Goal: Task Accomplishment & Management: Manage account settings

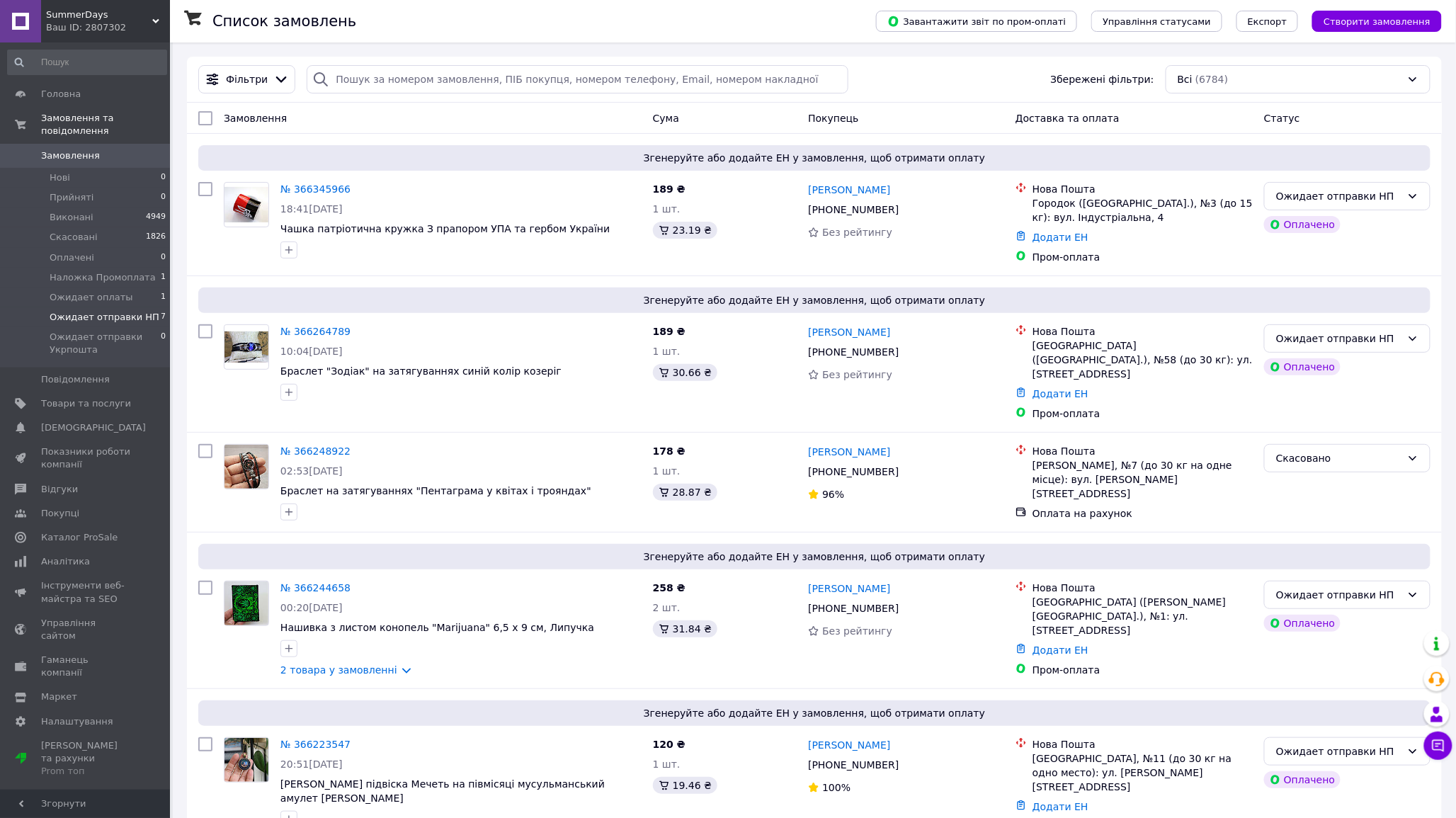
click at [115, 311] on span "Ожидает отправки НП" at bounding box center [105, 317] width 110 height 13
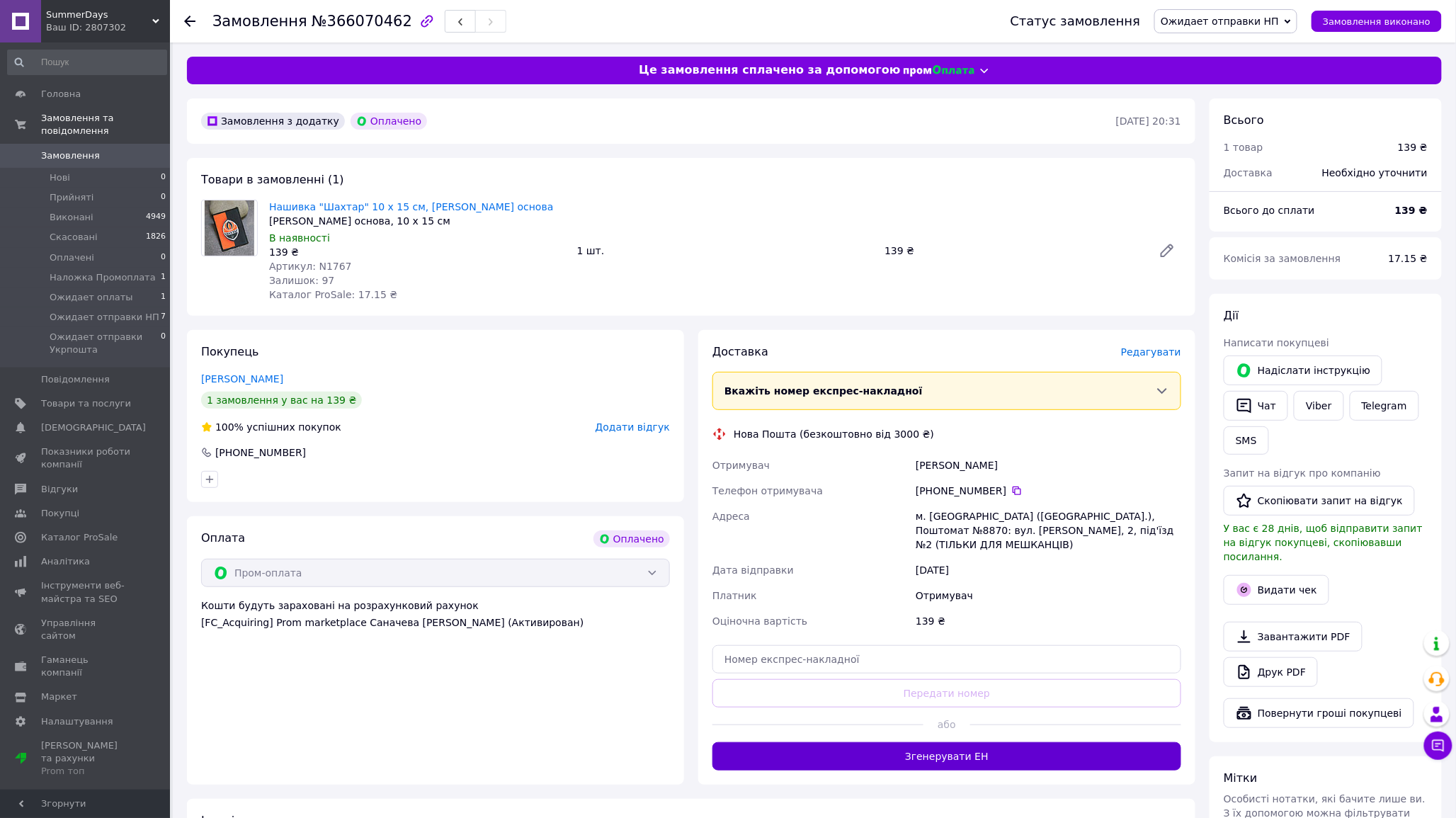
click at [951, 749] on button "Згенерувати ЕН" at bounding box center [947, 756] width 469 height 28
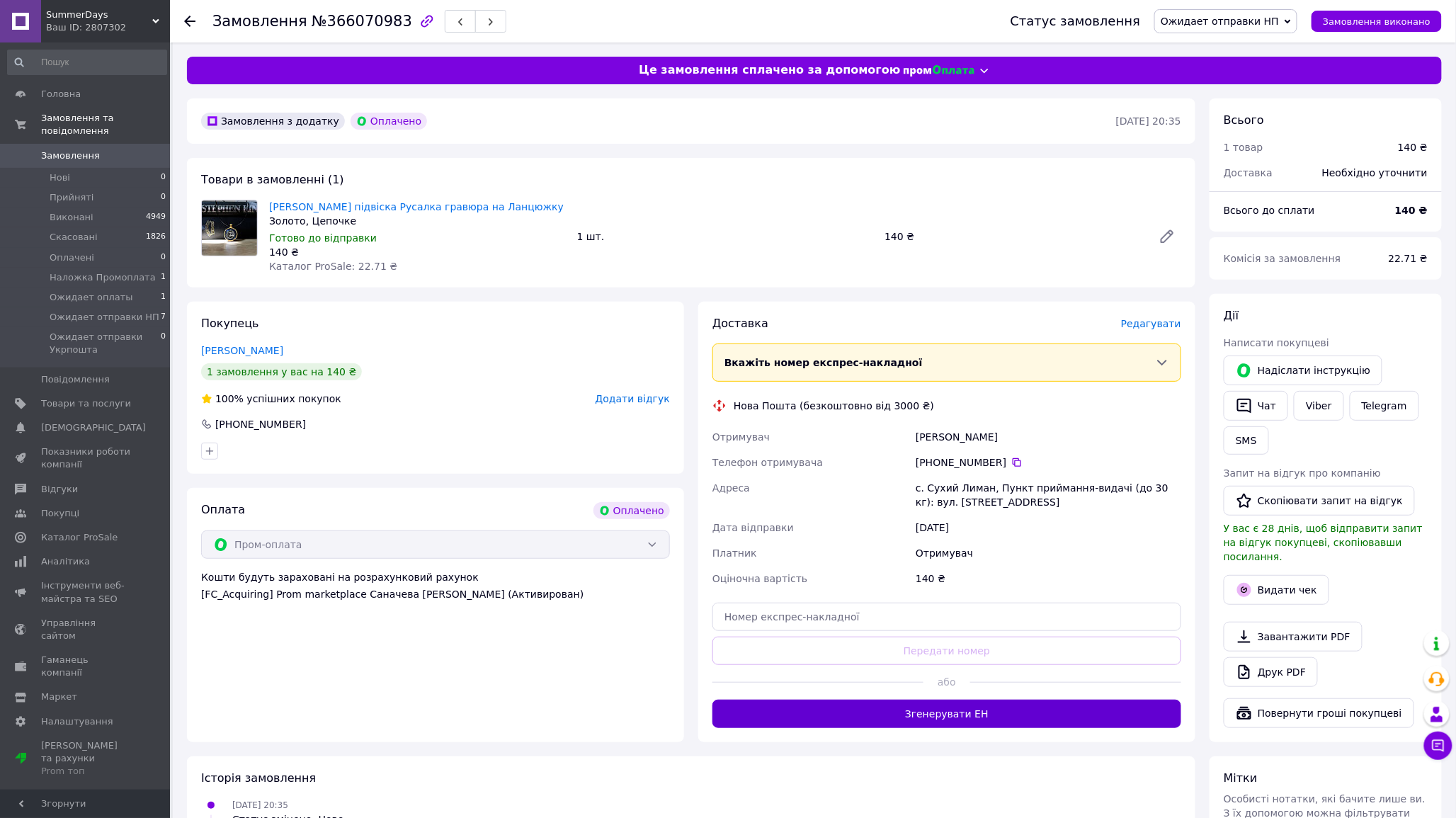
click at [942, 719] on button "Згенерувати ЕН" at bounding box center [947, 714] width 469 height 28
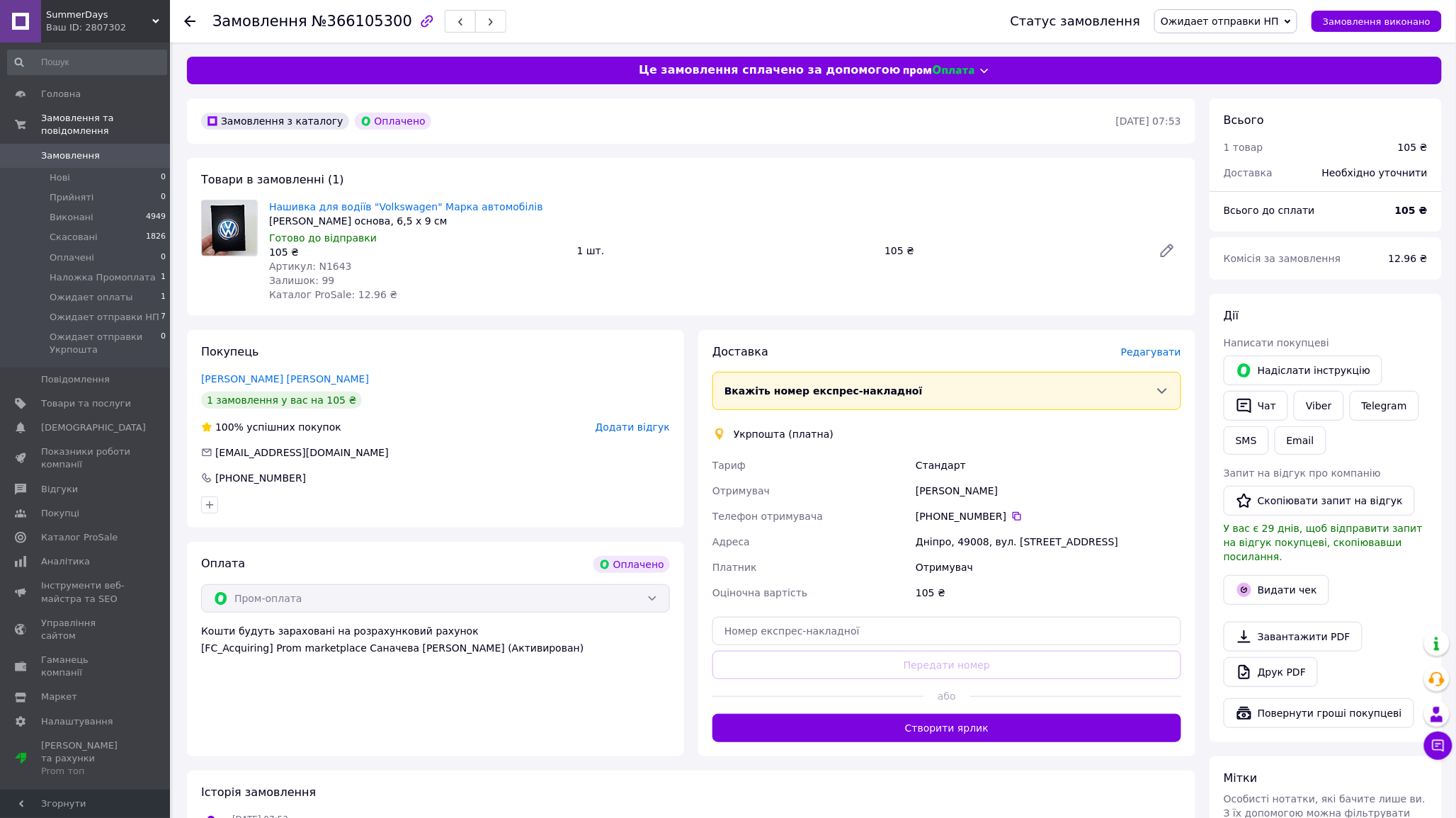
click at [1148, 348] on span "Редагувати" at bounding box center [1151, 351] width 60 height 11
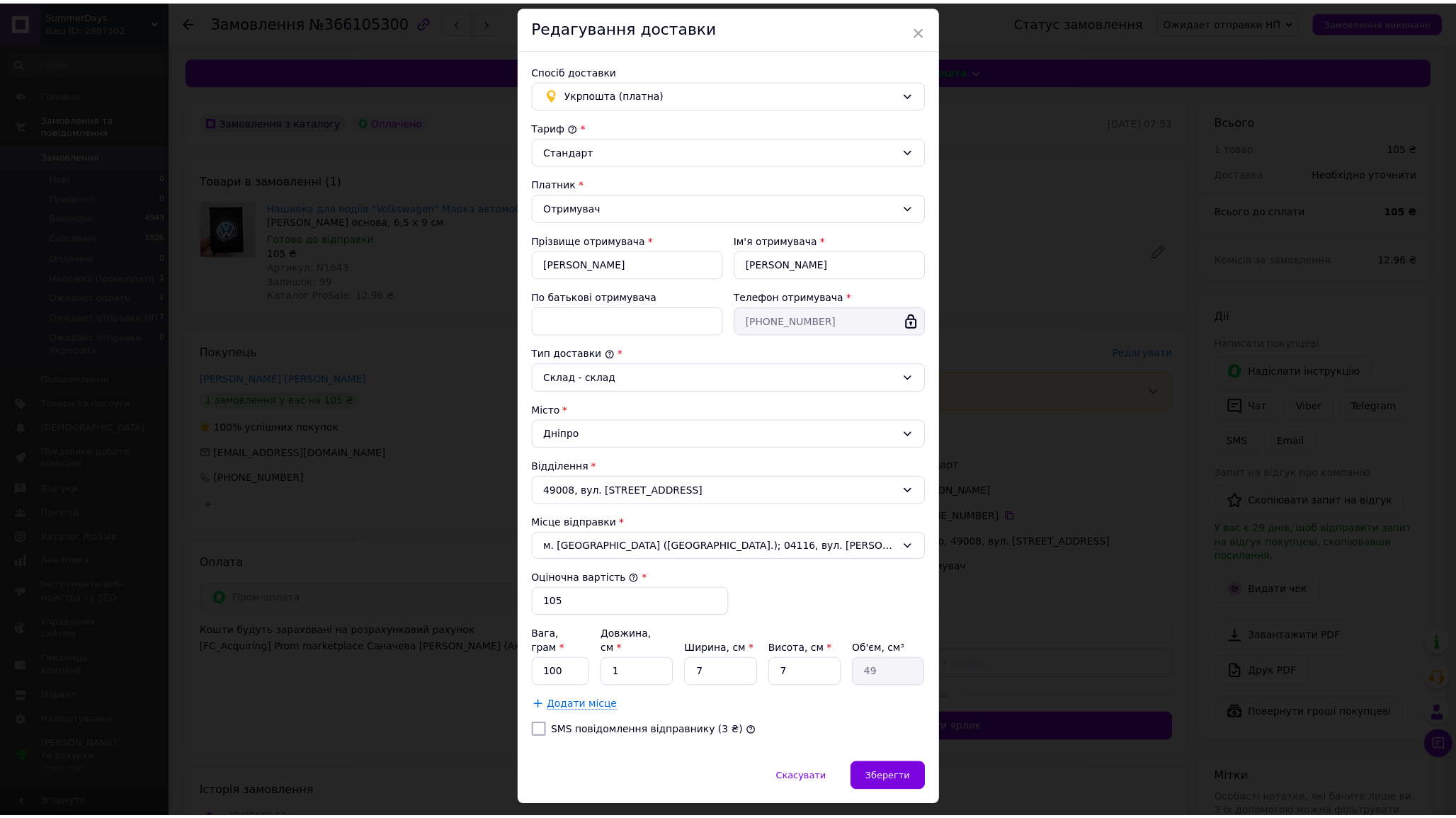
scroll to position [69, 0]
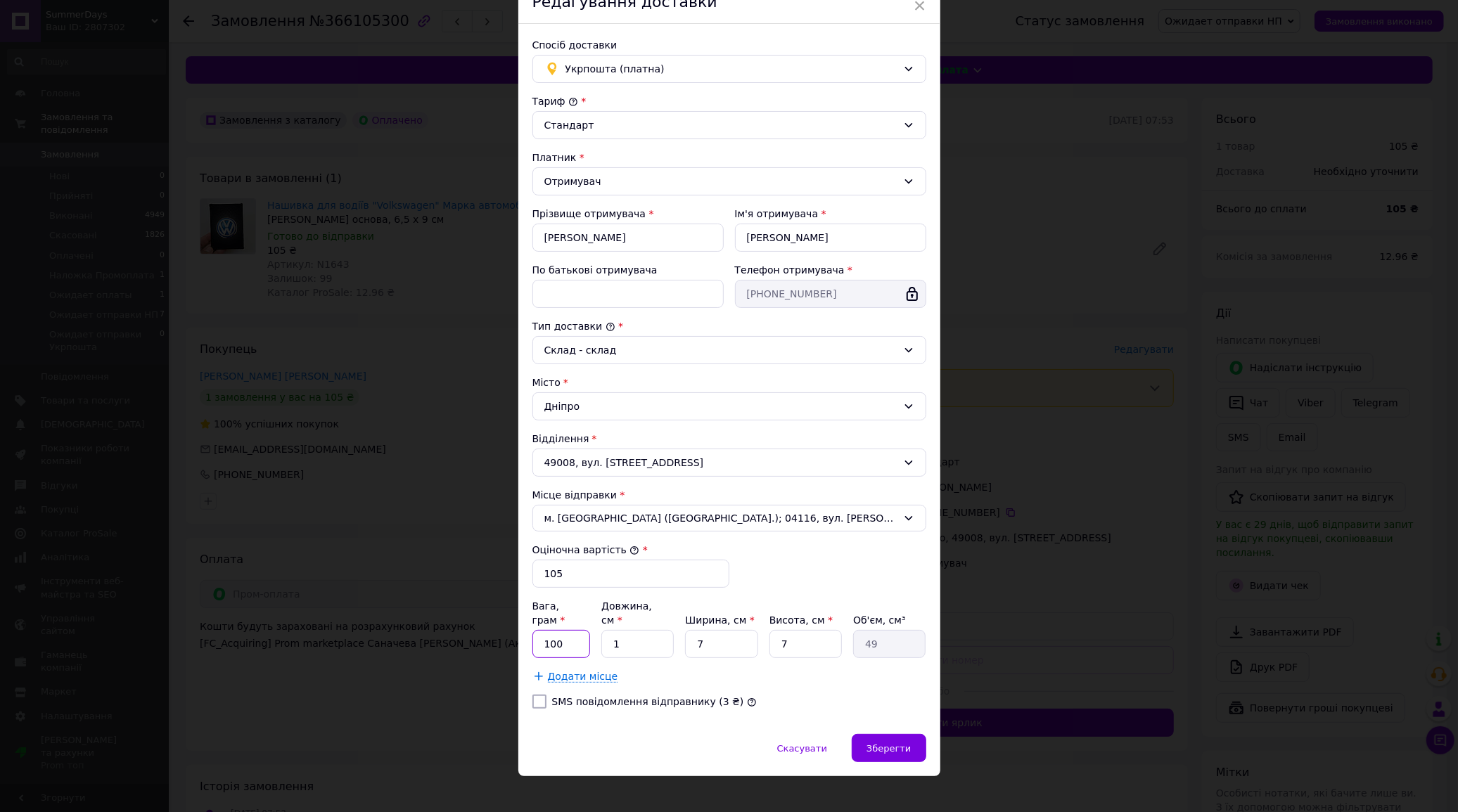
click at [565, 630] on input "100" at bounding box center [561, 644] width 58 height 28
type input "10"
click at [881, 744] on span "Зберегти" at bounding box center [888, 749] width 44 height 10
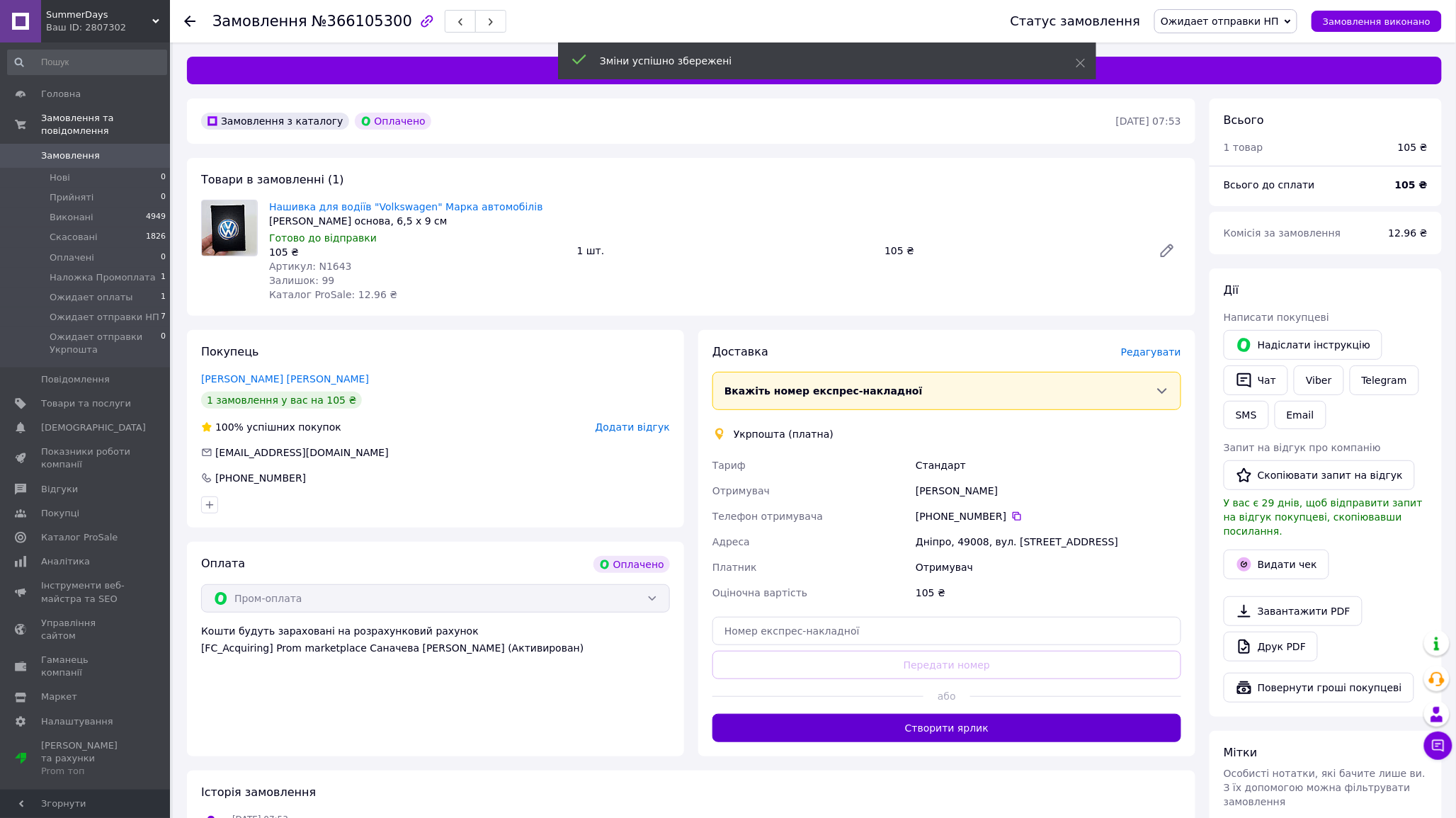
click at [959, 733] on button "Створити ярлик" at bounding box center [947, 728] width 469 height 28
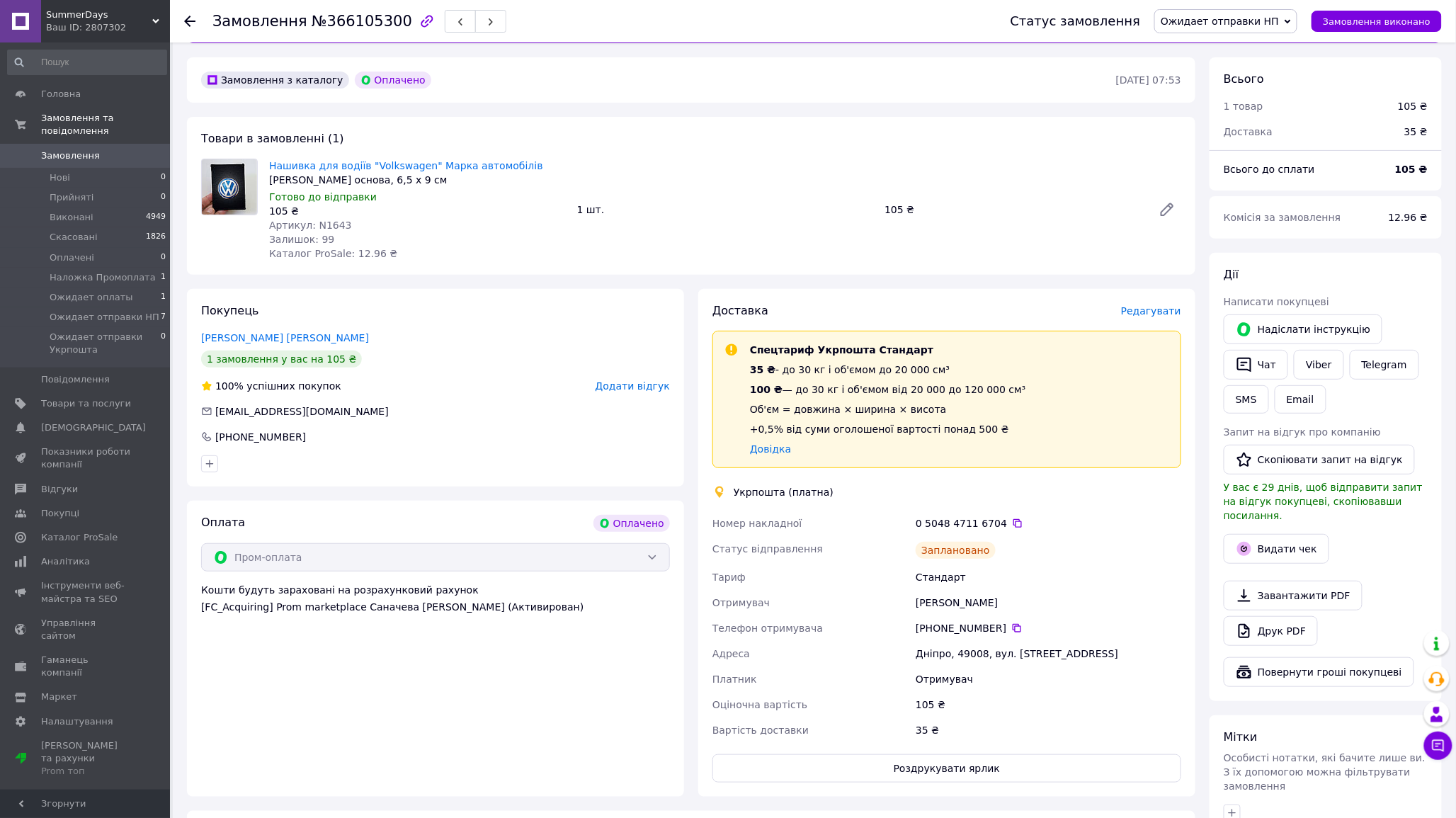
scroll to position [78, 0]
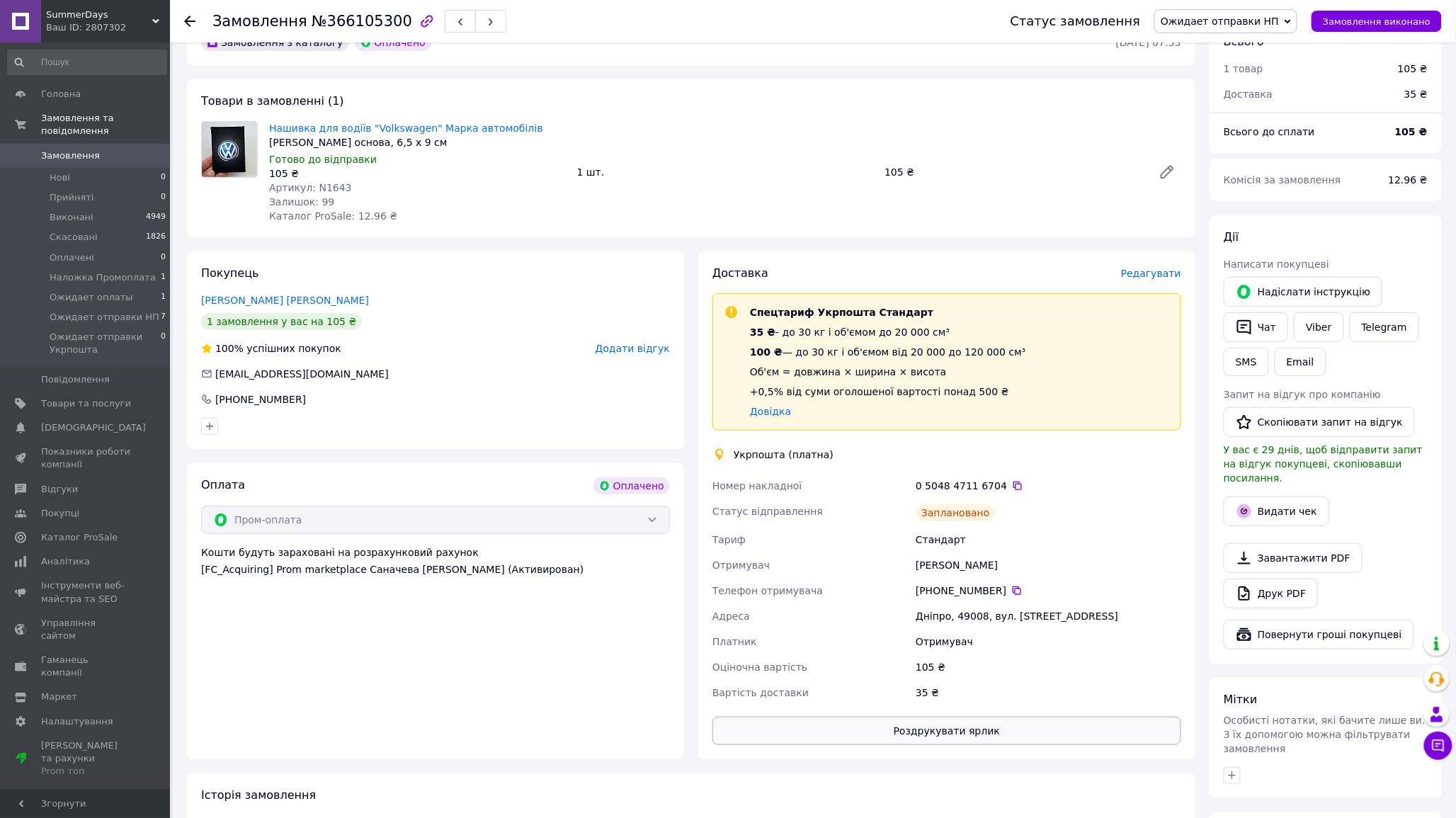
click at [926, 728] on button "Роздрукувати ярлик" at bounding box center [947, 731] width 469 height 28
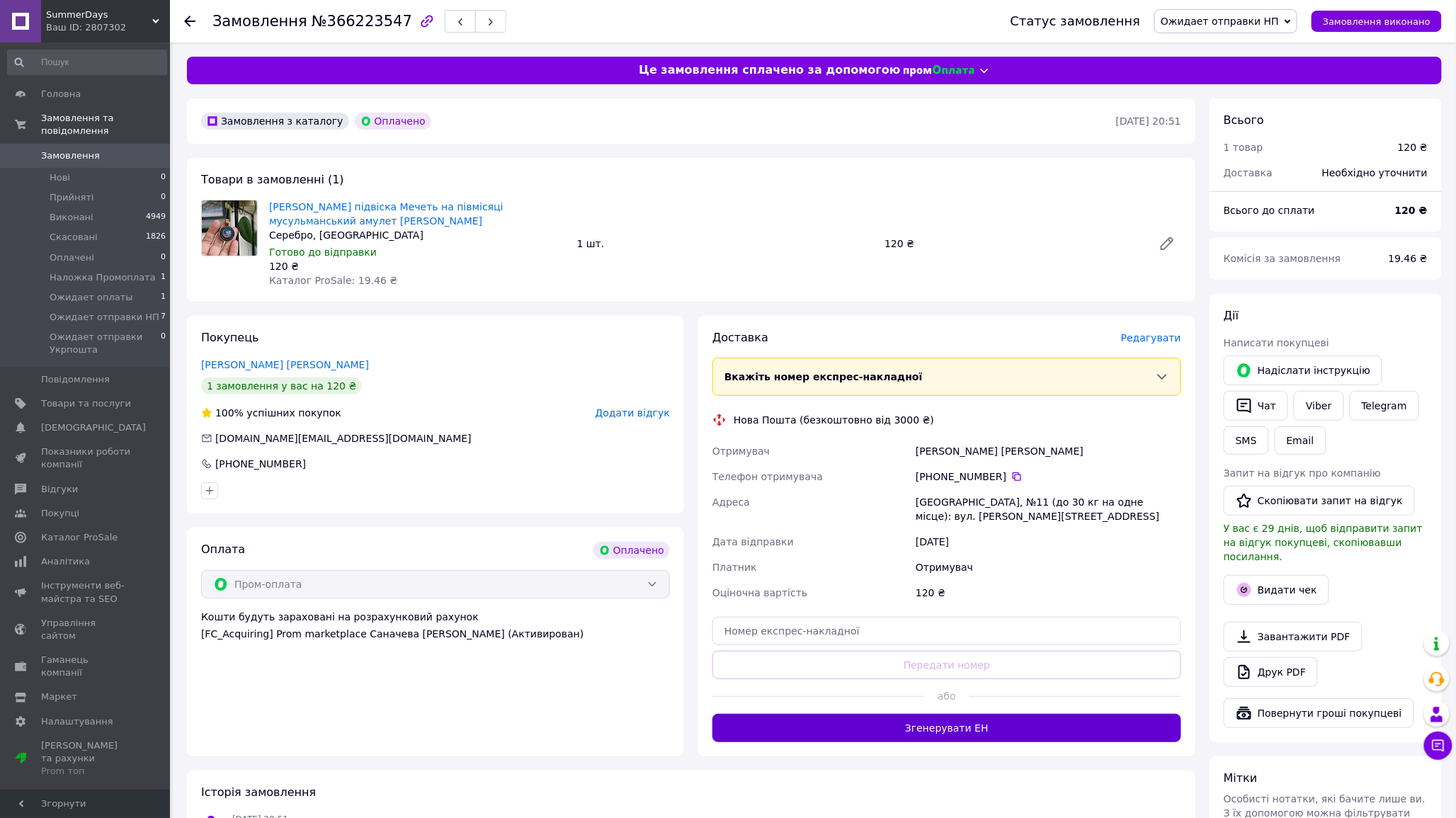
click at [848, 740] on button "Згенерувати ЕН" at bounding box center [947, 728] width 469 height 28
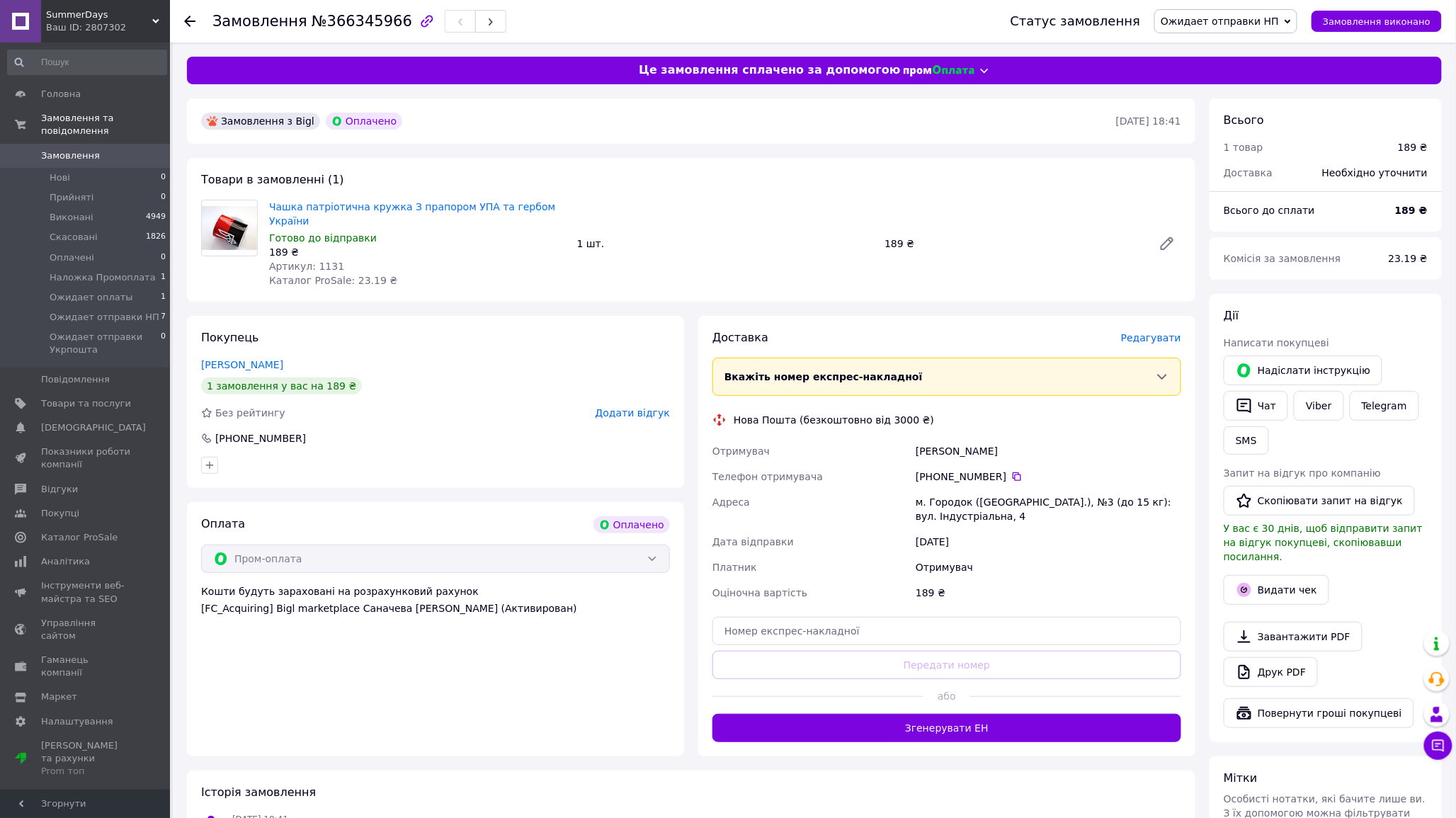
drag, startPoint x: 926, startPoint y: 707, endPoint x: 811, endPoint y: 595, distance: 160.5
click at [925, 714] on button "Згенерувати ЕН" at bounding box center [947, 728] width 469 height 28
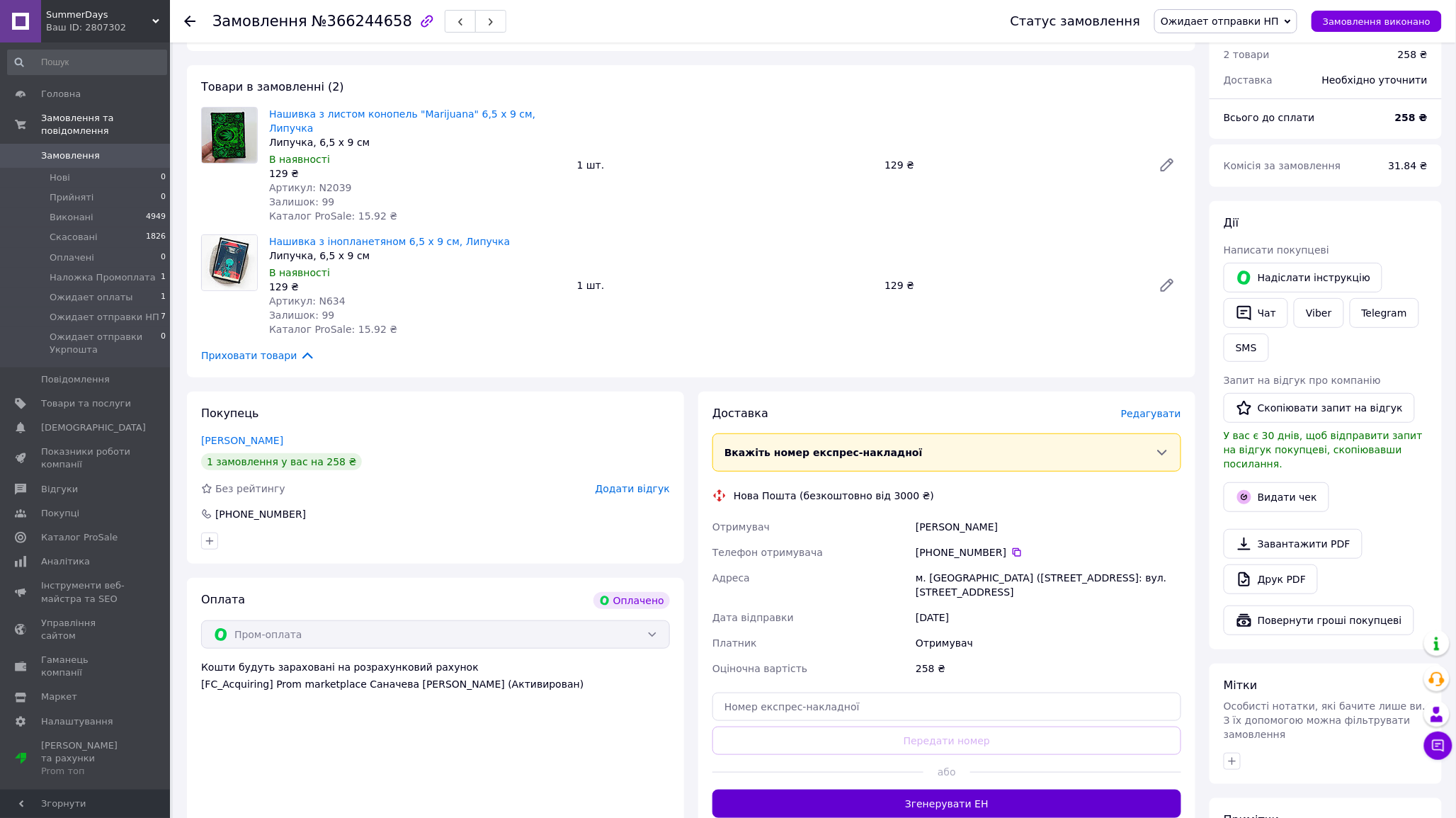
scroll to position [236, 0]
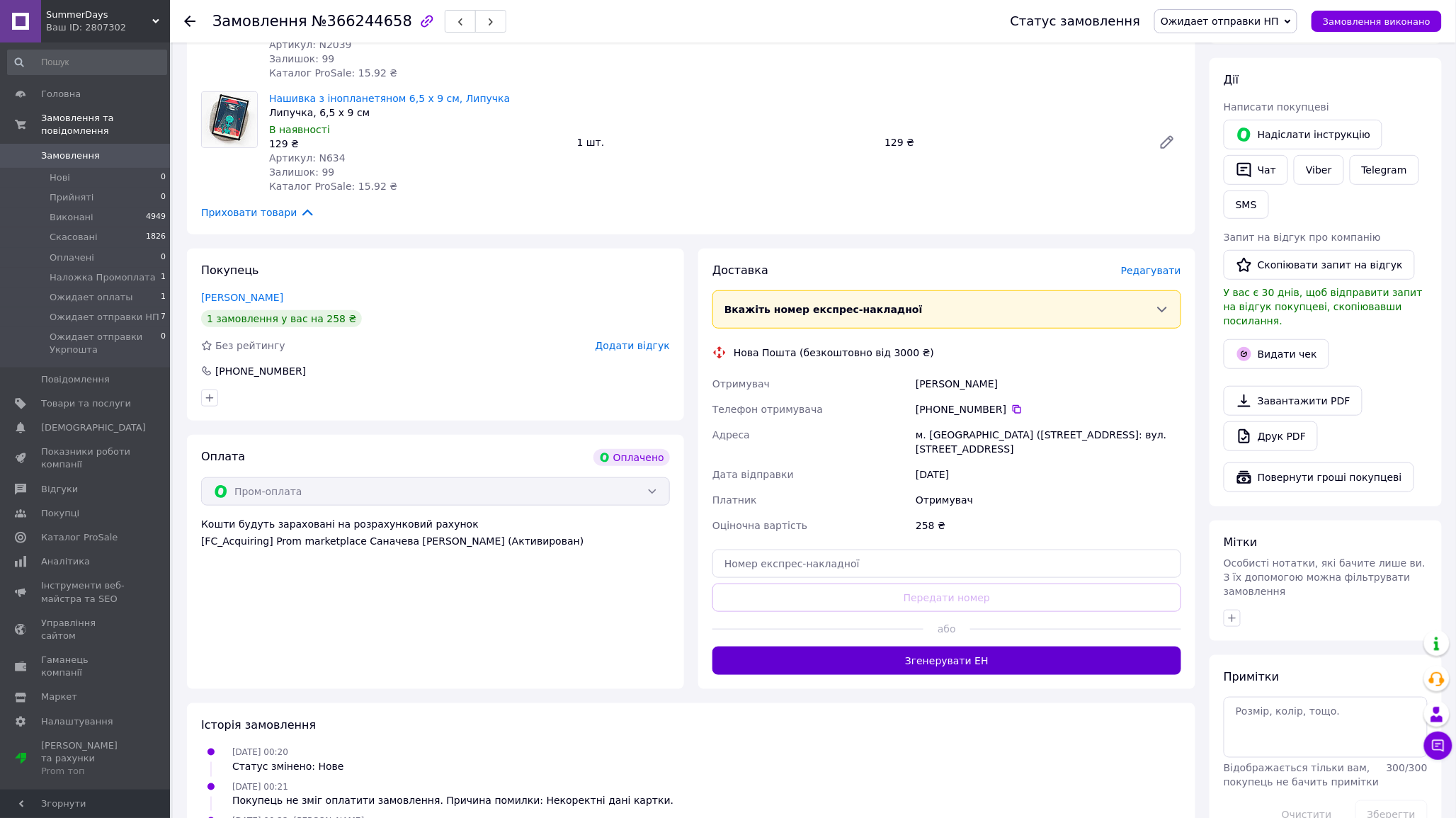
click at [912, 656] on button "Згенерувати ЕН" at bounding box center [947, 661] width 469 height 28
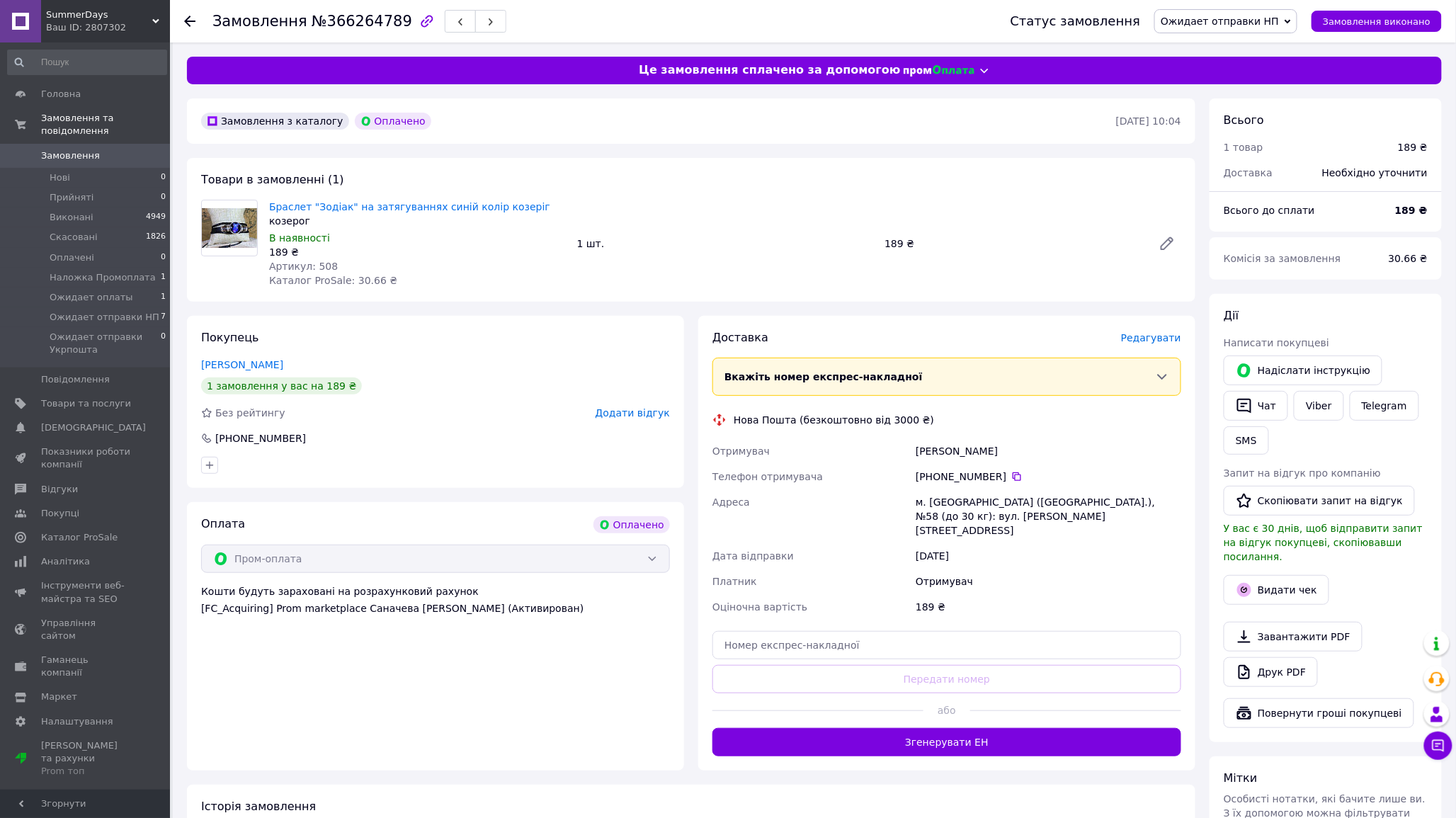
click at [910, 712] on div at bounding box center [818, 711] width 211 height 35
click at [915, 753] on div "Доставка [PERSON_NAME] Вкажіть номер експрес-накладної Обов'язково введіть номе…" at bounding box center [947, 543] width 497 height 455
click at [915, 735] on button "Згенерувати ЕН" at bounding box center [947, 742] width 469 height 28
